Goal: Find specific page/section: Find specific page/section

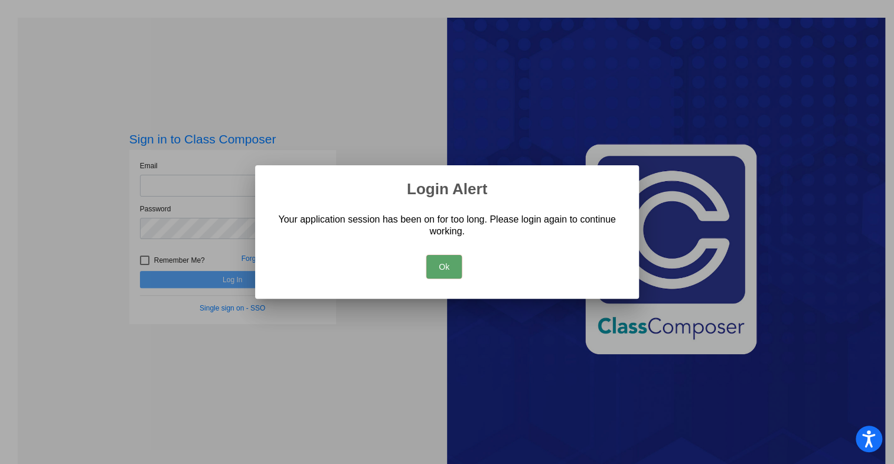
click at [448, 271] on button "Ok" at bounding box center [443, 267] width 35 height 24
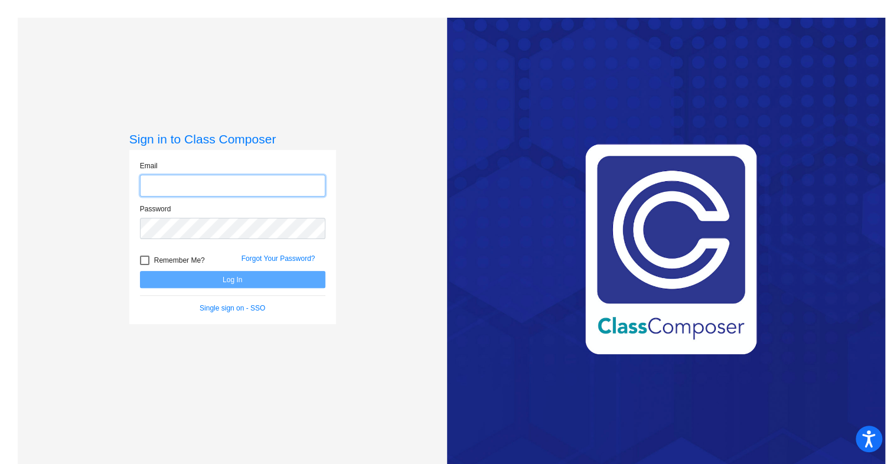
click at [224, 188] on input "email" at bounding box center [232, 186] width 185 height 22
type input "[EMAIL_ADDRESS][PERSON_NAME][DOMAIN_NAME]"
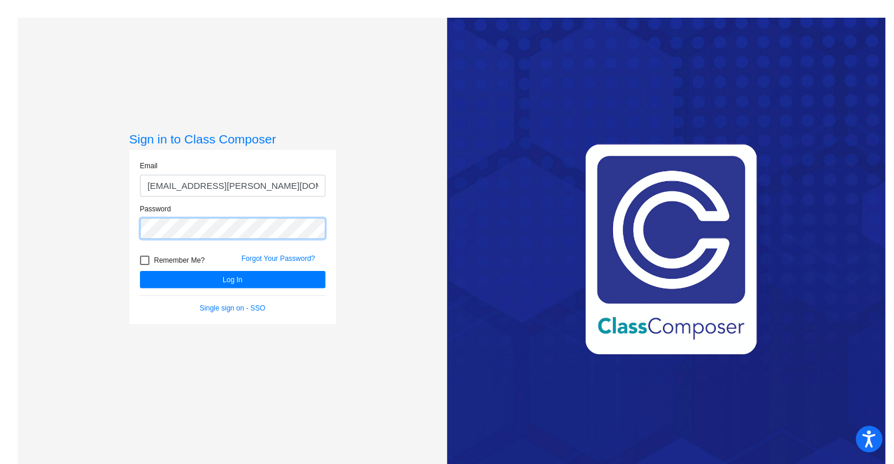
click at [140, 271] on button "Log In" at bounding box center [232, 279] width 185 height 17
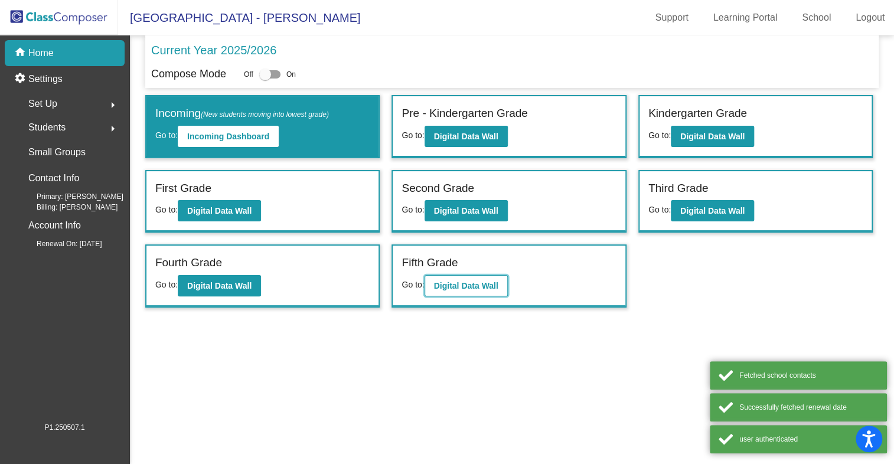
click at [469, 284] on b "Digital Data Wall" at bounding box center [466, 285] width 64 height 9
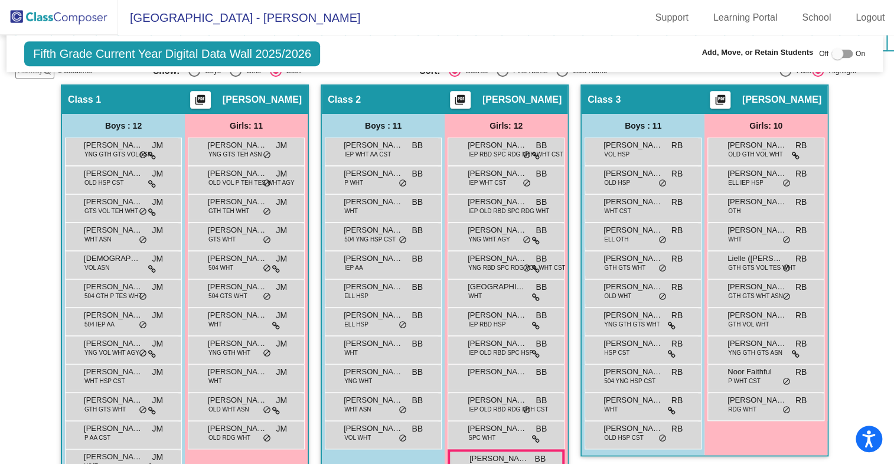
scroll to position [0, 2]
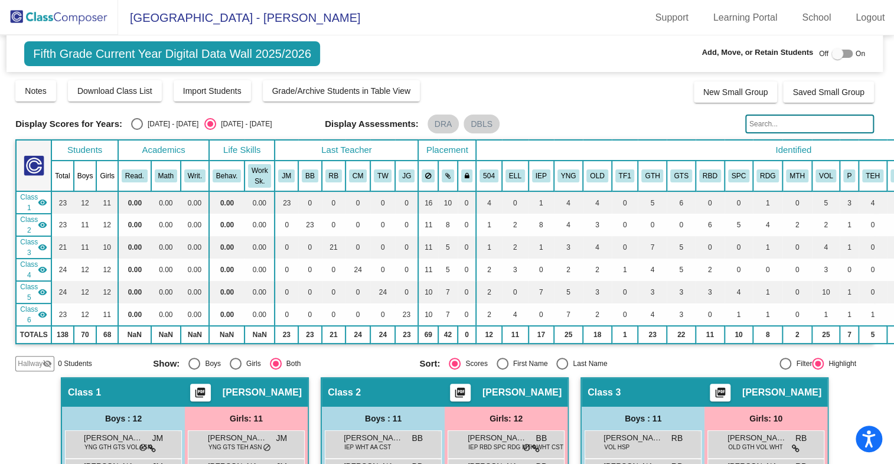
click at [90, 17] on img at bounding box center [59, 17] width 118 height 35
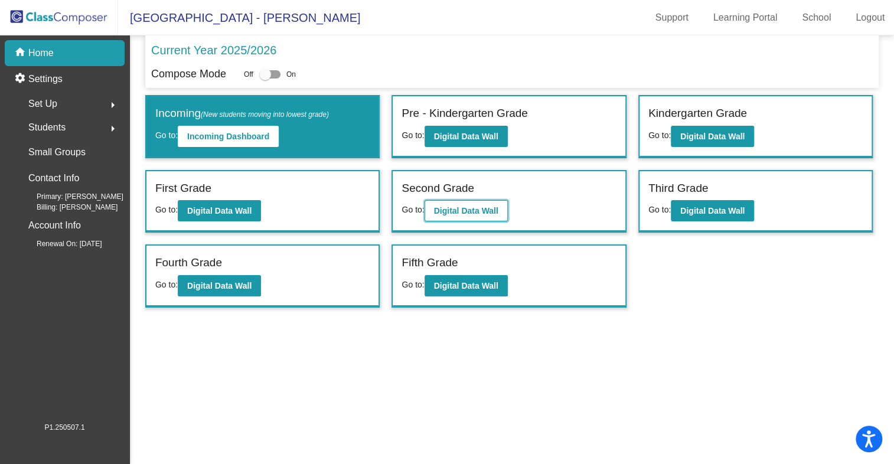
click at [476, 213] on b "Digital Data Wall" at bounding box center [466, 210] width 64 height 9
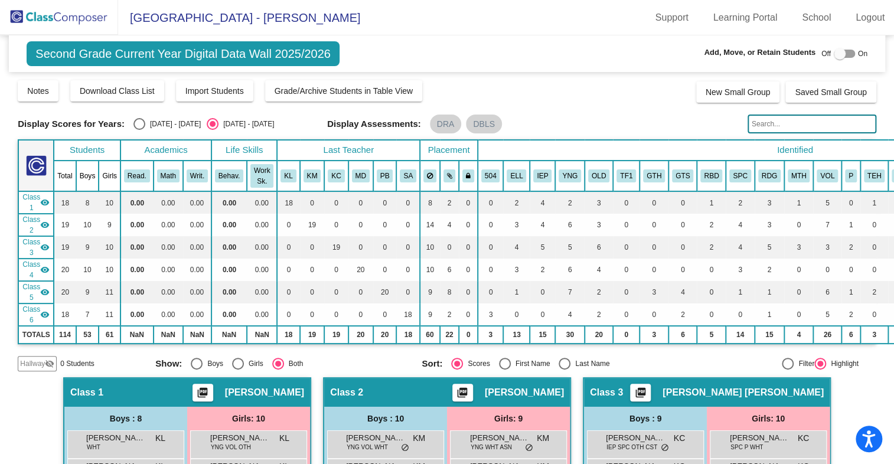
click at [90, 19] on img at bounding box center [59, 17] width 118 height 35
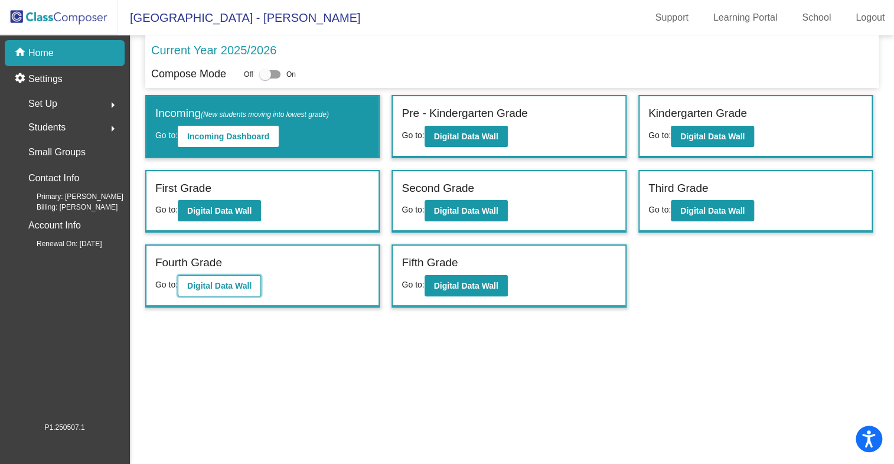
click at [235, 281] on b "Digital Data Wall" at bounding box center [219, 285] width 64 height 9
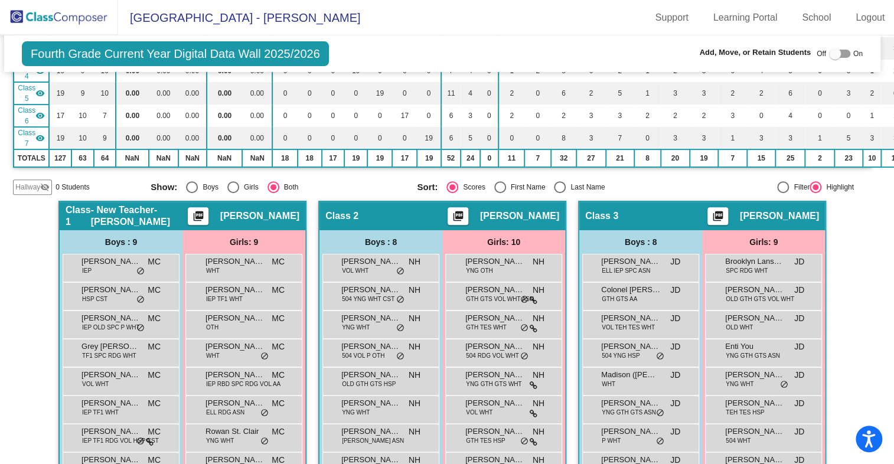
scroll to position [0, 5]
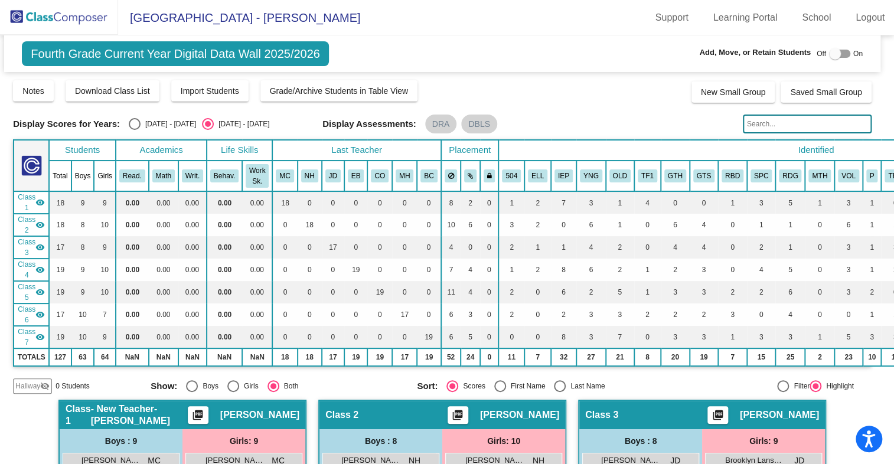
click at [751, 119] on input "text" at bounding box center [807, 124] width 129 height 19
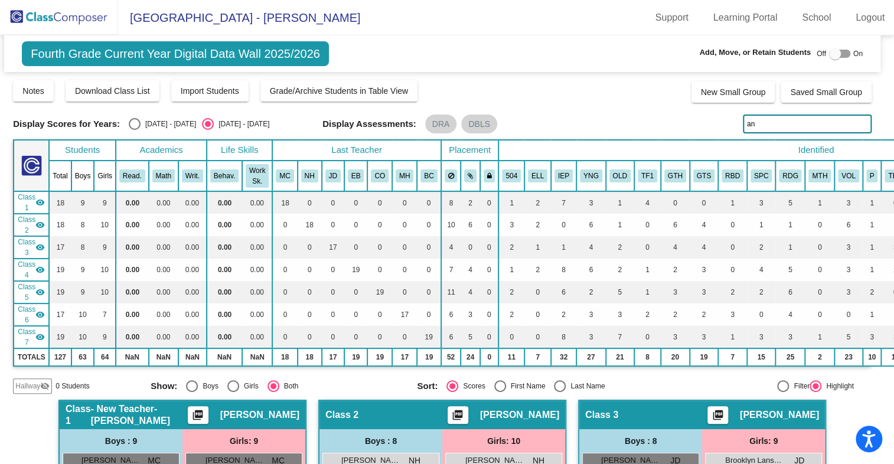
type input "a"
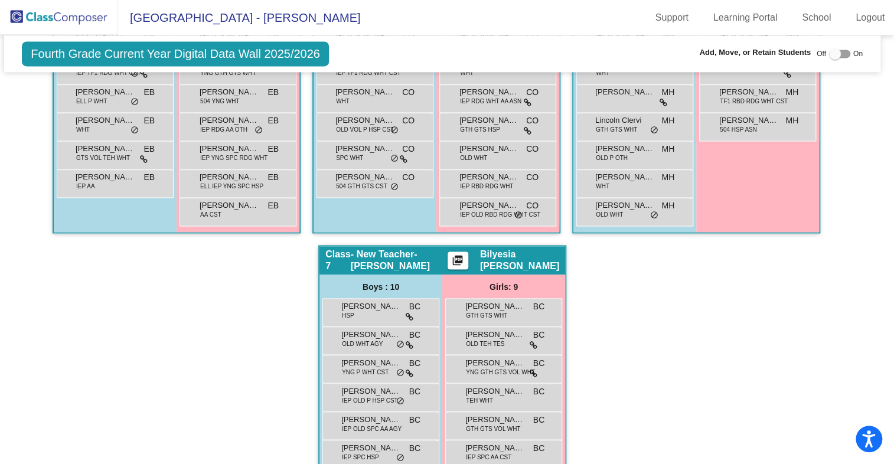
scroll to position [1003, 5]
